Goal: Find specific page/section: Find specific page/section

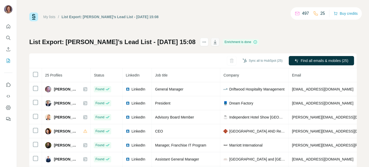
click at [213, 42] on icon "button" at bounding box center [215, 41] width 5 height 5
